Goal: Task Accomplishment & Management: Complete application form

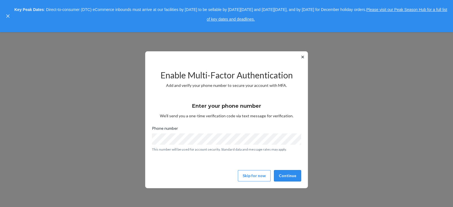
click at [285, 175] on button "Continue" at bounding box center [287, 175] width 27 height 11
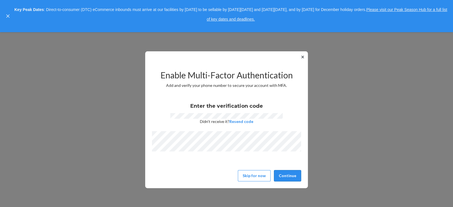
click at [288, 173] on button "Continue" at bounding box center [287, 175] width 27 height 11
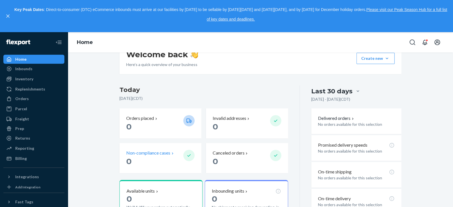
scroll to position [85, 0]
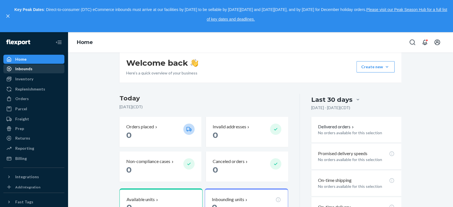
click at [36, 70] on div "Inbounds" at bounding box center [34, 69] width 60 height 8
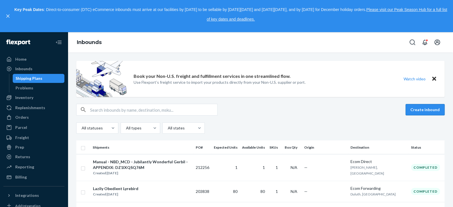
click at [419, 109] on button "Create inbound" at bounding box center [425, 109] width 39 height 11
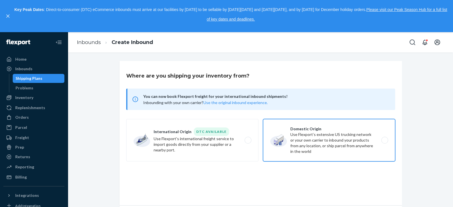
click at [295, 139] on label "Domestic Origin Use Flexport’s extensive US trucking network or your own carrie…" at bounding box center [329, 140] width 132 height 42
click at [385, 139] on input "Domestic Origin Use Flexport’s extensive US trucking network or your own carrie…" at bounding box center [387, 141] width 4 height 4
radio input "true"
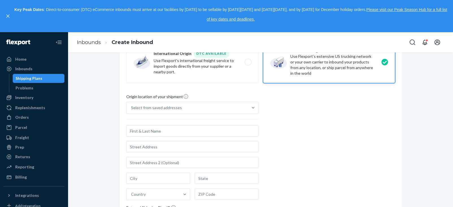
scroll to position [92, 0]
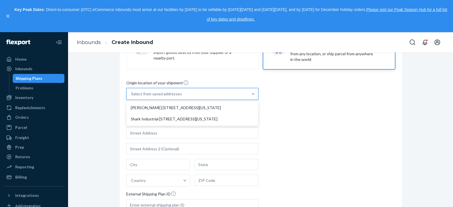
click at [222, 93] on div "Select from saved addresses" at bounding box center [188, 93] width 122 height 11
click at [132, 93] on input "option [PERSON_NAME] [STREET_ADDRESS][US_STATE] focused, 1 of 2. 2 results avai…" at bounding box center [131, 94] width 1 height 6
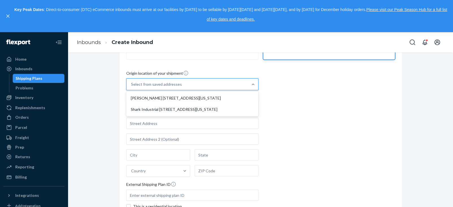
scroll to position [0, 0]
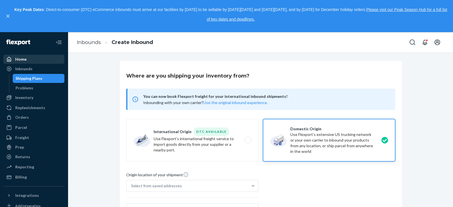
click at [20, 58] on div "Home" at bounding box center [20, 60] width 11 height 6
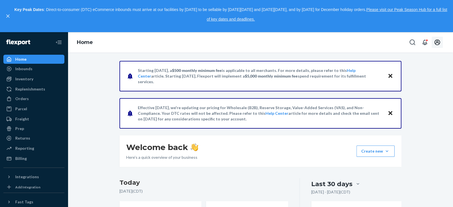
click at [437, 41] on icon "Open account menu" at bounding box center [438, 43] width 6 height 6
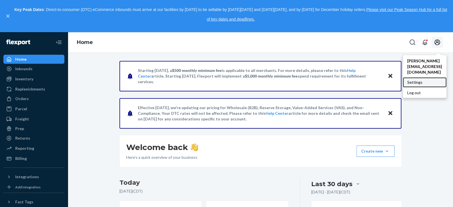
click at [403, 77] on div "Settings" at bounding box center [425, 82] width 44 height 10
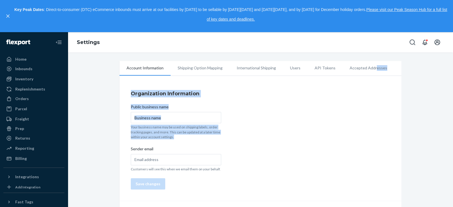
drag, startPoint x: 368, startPoint y: 68, endPoint x: 364, endPoint y: 134, distance: 66.2
click at [364, 134] on div "Account Information Shipping Option Mapping International Shipping Users API To…" at bounding box center [261, 178] width 282 height 235
click at [337, 113] on div "Organization Information Public business name Your business name may be used on…" at bounding box center [261, 140] width 282 height 123
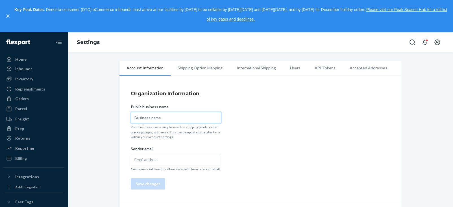
click at [175, 116] on input "Public business name" at bounding box center [176, 117] width 90 height 11
type input "Shark Industrial Inc"
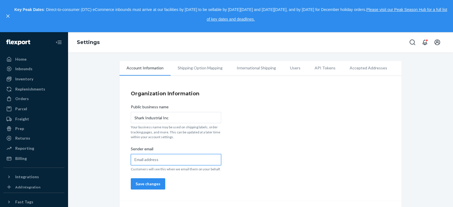
click at [188, 157] on input "Sender email" at bounding box center [176, 159] width 90 height 11
type input "[PERSON_NAME][EMAIL_ADDRESS][DOMAIN_NAME]"
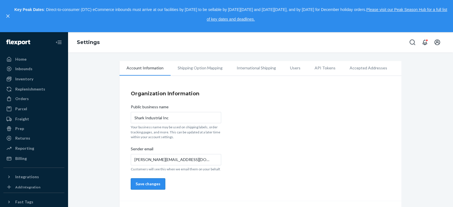
click at [134, 184] on button "Save changes" at bounding box center [148, 184] width 34 height 11
click at [368, 64] on li "Accepted Addresses" at bounding box center [369, 68] width 52 height 14
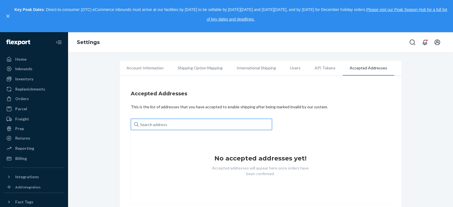
click at [211, 125] on input "text" at bounding box center [201, 124] width 141 height 11
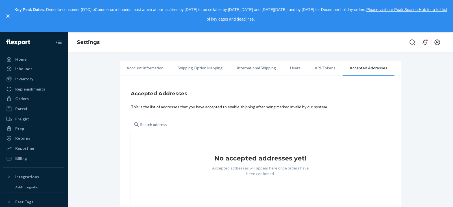
click at [207, 67] on li "Shipping Option Mapping" at bounding box center [200, 68] width 59 height 14
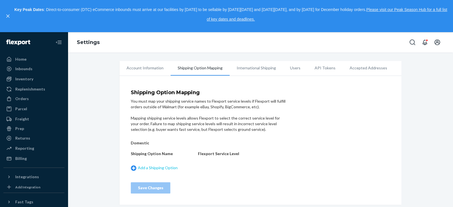
click at [170, 169] on link "Add a Shipping Option" at bounding box center [163, 168] width 64 height 6
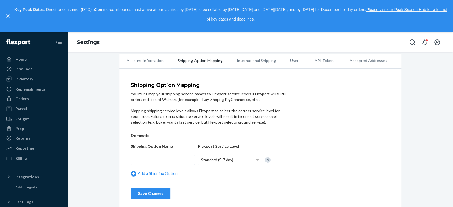
scroll to position [10, 0]
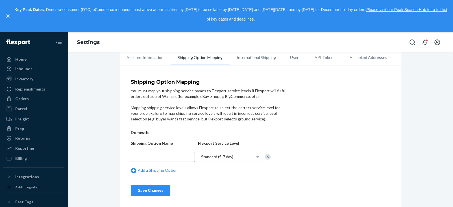
click at [166, 156] on input "text" at bounding box center [163, 157] width 64 height 10
click at [174, 152] on input "text" at bounding box center [163, 157] width 64 height 10
type input "14411 Coil Plus Dr"
drag, startPoint x: 174, startPoint y: 156, endPoint x: 96, endPoint y: 142, distance: 79.7
click at [94, 141] on div "Account Information Shipping Option Mapping International Shipping Users API To…" at bounding box center [260, 129] width 377 height 157
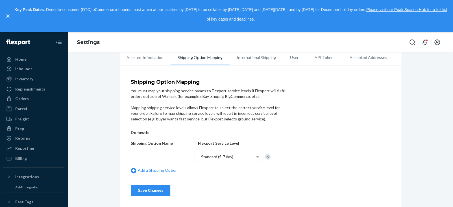
click at [138, 58] on li "Account Information" at bounding box center [145, 58] width 51 height 14
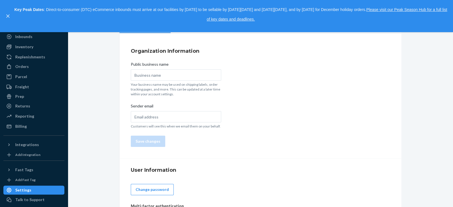
type input "Shark Industrial Inc"
type input "[PERSON_NAME][EMAIL_ADDRESS][DOMAIN_NAME]"
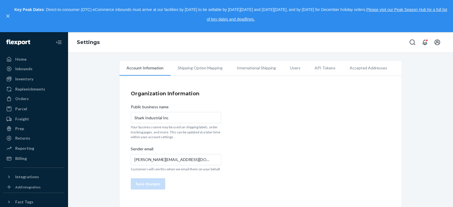
click at [207, 69] on li "Shipping Option Mapping" at bounding box center [200, 68] width 59 height 14
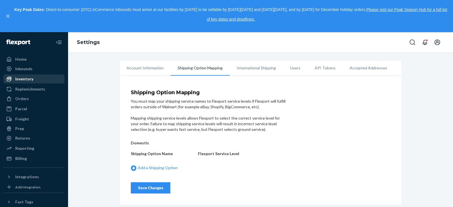
click at [37, 75] on div "Inventory" at bounding box center [34, 79] width 60 height 8
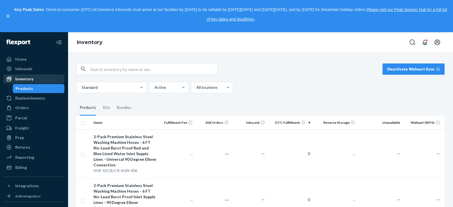
click at [33, 79] on div "Inventory" at bounding box center [34, 79] width 60 height 8
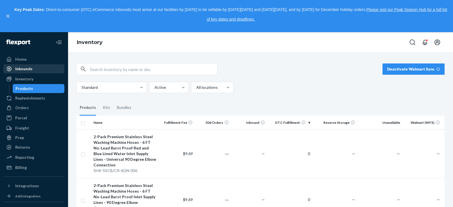
click at [29, 69] on div "Inbounds" at bounding box center [23, 69] width 17 height 6
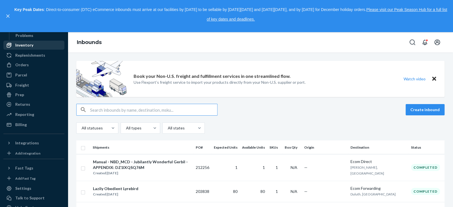
scroll to position [73, 0]
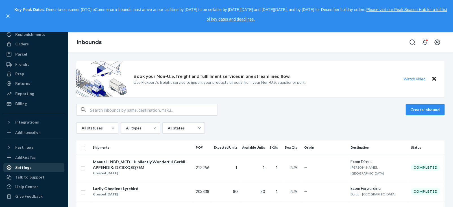
click at [18, 167] on div "Settings" at bounding box center [23, 168] width 16 height 6
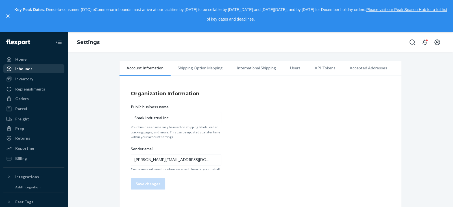
click at [38, 69] on div "Inbounds" at bounding box center [34, 69] width 60 height 8
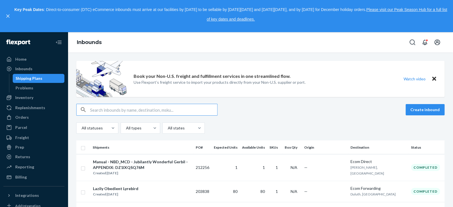
scroll to position [28, 0]
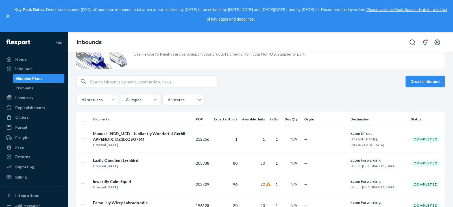
click at [420, 85] on button "Create inbound" at bounding box center [425, 81] width 39 height 11
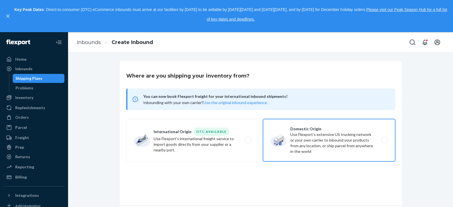
click at [338, 124] on label "Domestic Origin Use Flexport’s extensive US trucking network or your own carrie…" at bounding box center [329, 140] width 132 height 42
click at [385, 139] on input "Domestic Origin Use Flexport’s extensive US trucking network or your own carrie…" at bounding box center [387, 141] width 4 height 4
radio input "true"
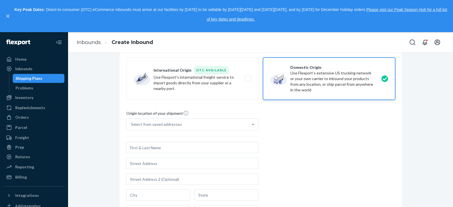
scroll to position [64, 0]
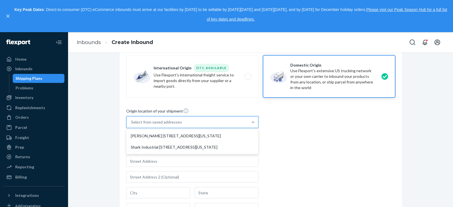
click at [233, 123] on div "Select from saved addresses" at bounding box center [188, 122] width 122 height 11
click at [132, 123] on input "option [PERSON_NAME] [STREET_ADDRESS][US_STATE] focused, 1 of 2. 2 results avai…" at bounding box center [131, 123] width 1 height 6
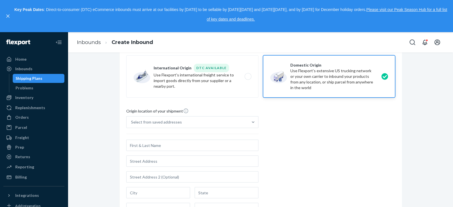
drag, startPoint x: 354, startPoint y: 135, endPoint x: 303, endPoint y: 142, distance: 51.9
click at [354, 135] on div "Origin location of your shipment Select from saved addresses Country External S…" at bounding box center [260, 185] width 269 height 154
click at [197, 145] on input "text" at bounding box center [192, 145] width 132 height 11
type input "T"
type input "[PERSON_NAME]"
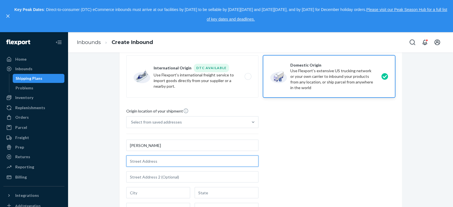
click at [230, 163] on input "text" at bounding box center [192, 161] width 132 height 11
type input "14411 Coil Plus Dr."
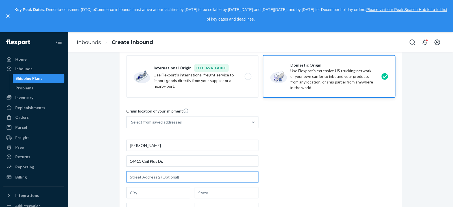
type input "Unit-B 101"
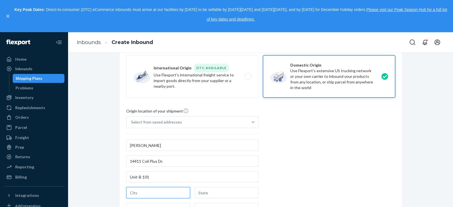
type input "Plainfield"
type input "IL"
type input "[GEOGRAPHIC_DATA]"
type input "60544"
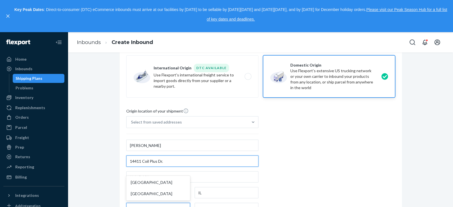
scroll to position [0, 0]
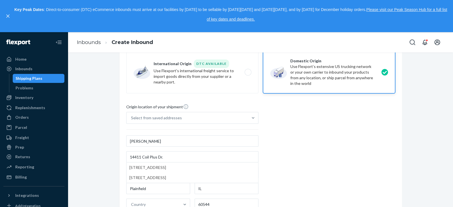
click at [309, 157] on div "Origin location of your shipment Select from saved addresses [PERSON_NAME] [STR…" at bounding box center [260, 181] width 269 height 154
type input "14411 Coil Plus Dr"
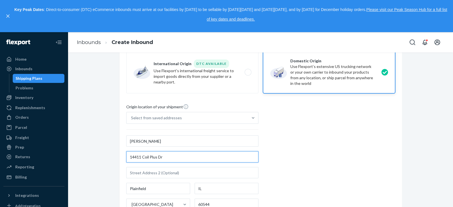
click at [173, 159] on input "14411 Coil Plus Dr" at bounding box center [192, 156] width 132 height 11
type input "14411 Coil Plus Dr"
type input "Unit B 101"
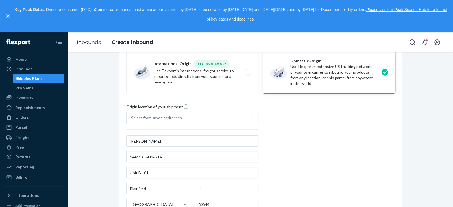
click at [336, 154] on div "Origin location of your shipment Select from saved addresses [PERSON_NAME] [STR…" at bounding box center [260, 181] width 269 height 154
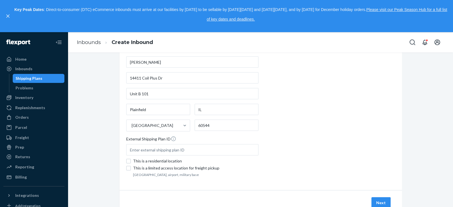
scroll to position [153, 0]
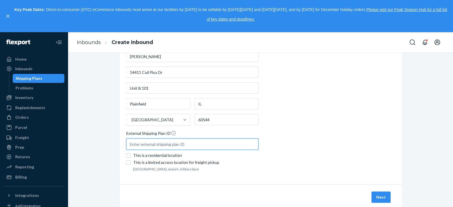
click at [208, 141] on input "text" at bounding box center [192, 144] width 132 height 11
type input "8FTWasherhoses1case"
click at [327, 165] on div "Origin location of your shipment Select from saved addresses [PERSON_NAME] [STR…" at bounding box center [260, 96] width 269 height 154
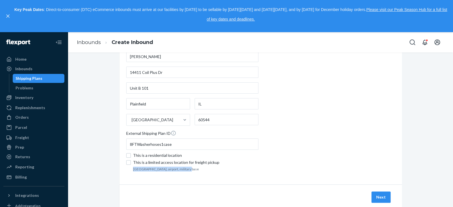
scroll to position [168, 0]
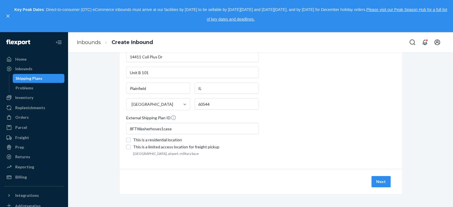
click at [388, 138] on div "Origin location of your shipment Select from saved addresses [PERSON_NAME] [STR…" at bounding box center [260, 81] width 269 height 154
click at [383, 178] on button "Next" at bounding box center [381, 181] width 19 height 11
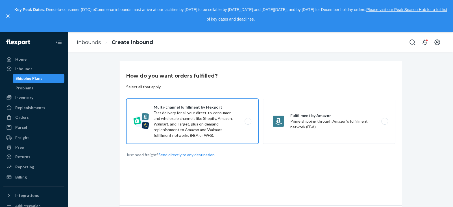
click at [204, 116] on label "Multi-channel fulfillment by Flexport Fast delivery for all your direct-to-cons…" at bounding box center [192, 121] width 132 height 45
click at [248, 120] on input "Multi-channel fulfillment by Flexport Fast delivery for all your direct-to-cons…" at bounding box center [250, 122] width 4 height 4
radio input "true"
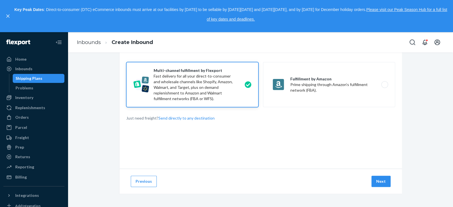
scroll to position [37, 0]
click at [384, 180] on button "Next" at bounding box center [381, 181] width 19 height 11
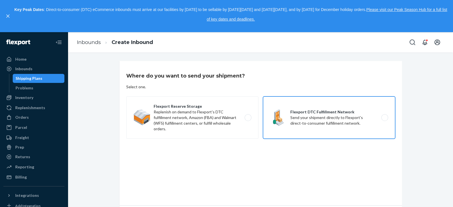
click at [383, 116] on label "Flexport DTC Fulfillment Network Send your shipment directly to Flexport's dire…" at bounding box center [329, 118] width 132 height 42
click at [385, 116] on input "Flexport DTC Fulfillment Network Send your shipment directly to Flexport's dire…" at bounding box center [387, 118] width 4 height 4
radio input "true"
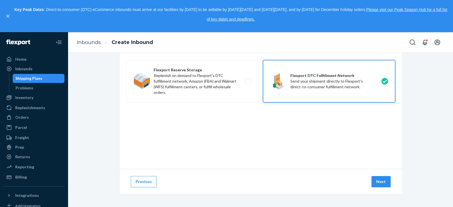
scroll to position [37, 0]
click at [376, 180] on button "Next" at bounding box center [381, 181] width 19 height 11
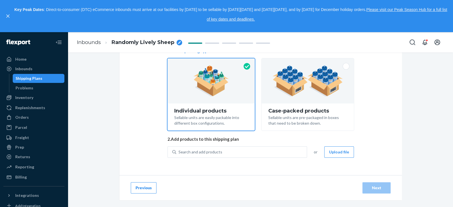
scroll to position [53, 0]
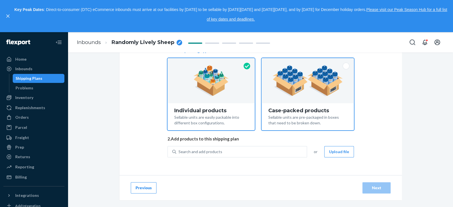
drag, startPoint x: 317, startPoint y: 96, endPoint x: 334, endPoint y: 104, distance: 18.8
click at [316, 96] on div at bounding box center [308, 80] width 92 height 45
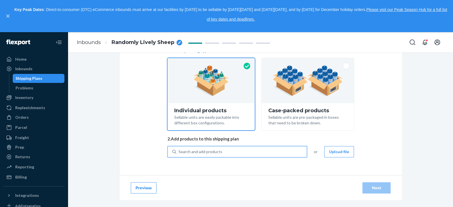
click at [261, 151] on div "Search and add products" at bounding box center [241, 152] width 131 height 10
click at [179, 151] on input "0 results available. Use Up and Down to choose options, press Enter to select t…" at bounding box center [179, 152] width 1 height 6
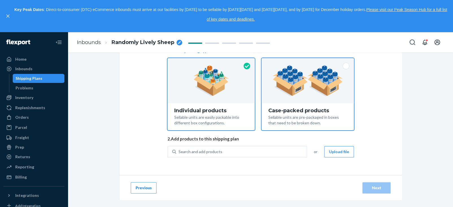
click at [280, 114] on div "Sellable units are pre-packaged in boxes that need to be broken down." at bounding box center [308, 120] width 79 height 12
click at [306, 62] on input "Case-packed products Sellable units are pre-packaged in boxes that need to be b…" at bounding box center [308, 60] width 4 height 4
radio input "true"
radio input "false"
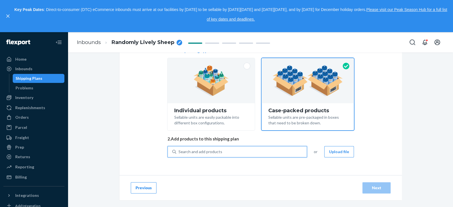
click at [236, 151] on div "Search and add products" at bounding box center [241, 152] width 131 height 10
click at [179, 151] on input "0 results available. Use Up and Down to choose options, press Enter to select t…" at bounding box center [179, 152] width 1 height 6
type input "8"
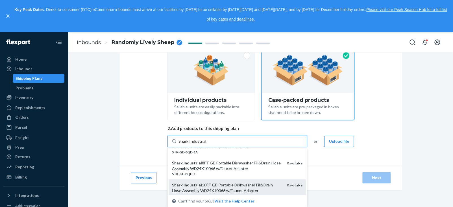
scroll to position [50, 0]
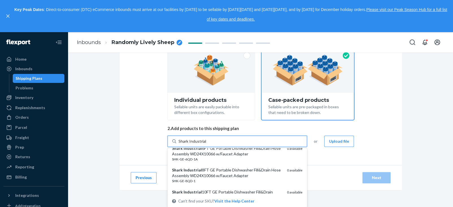
type input "Shark Industrial"
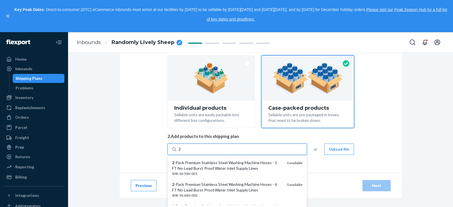
scroll to position [63, 0]
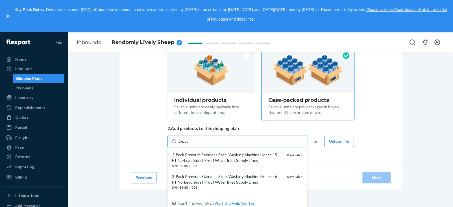
type input "2-pack"
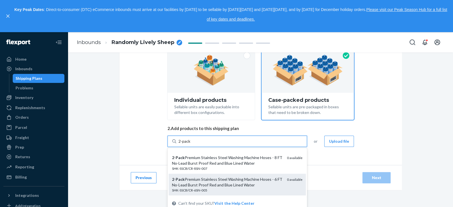
scroll to position [113, 0]
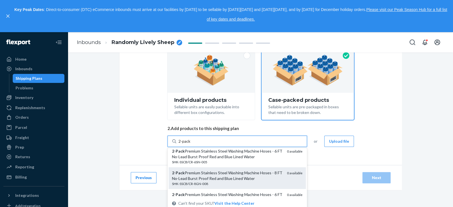
click at [251, 180] on div "2 - Pack Premium Stainless Steel Washing Machine Hoses - 8 FT No-Lead Burst Pro…" at bounding box center [227, 175] width 111 height 11
click at [191, 144] on input "2-pack" at bounding box center [185, 142] width 12 height 6
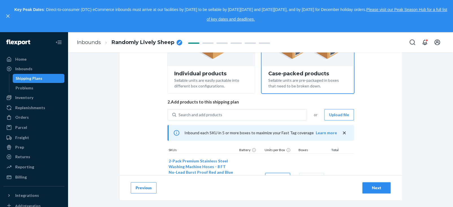
scroll to position [120, 0]
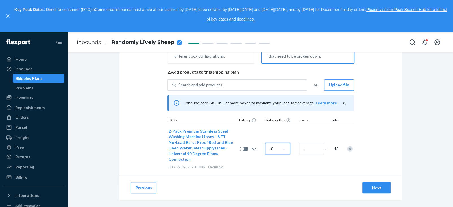
type input "18"
click at [345, 104] on icon "close" at bounding box center [345, 103] width 6 height 6
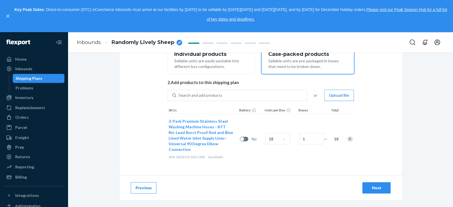
scroll to position [103, 0]
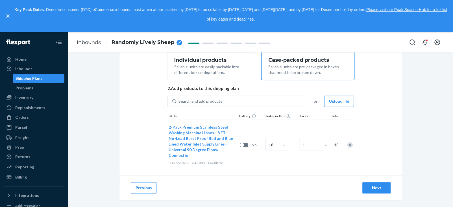
click at [348, 142] on div "Remove Item" at bounding box center [350, 145] width 6 height 6
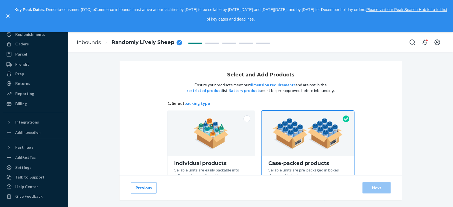
scroll to position [0, 0]
